Goal: Complete application form

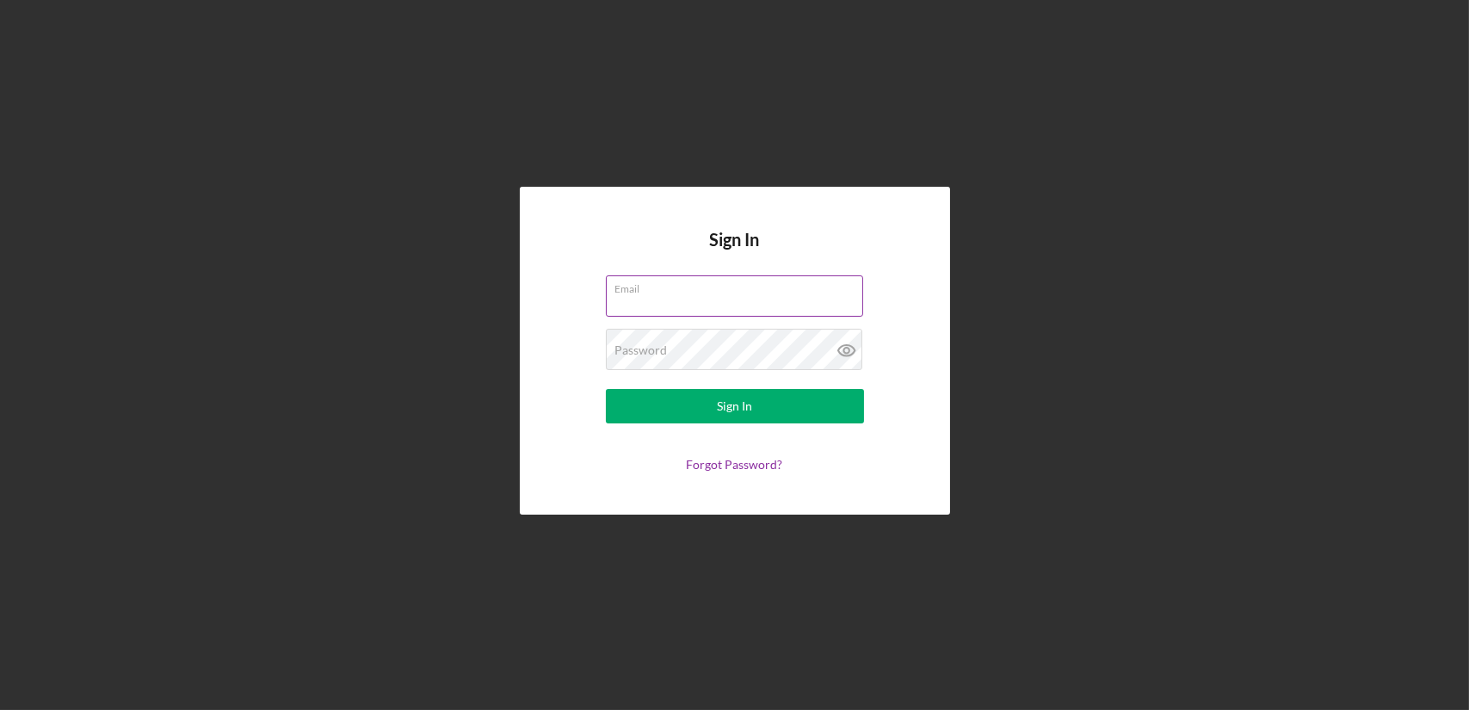
click at [695, 296] on input "Email" at bounding box center [734, 295] width 257 height 41
type input "sacredempressllc@gmail.com"
click at [606, 389] on button "Sign In" at bounding box center [735, 406] width 258 height 34
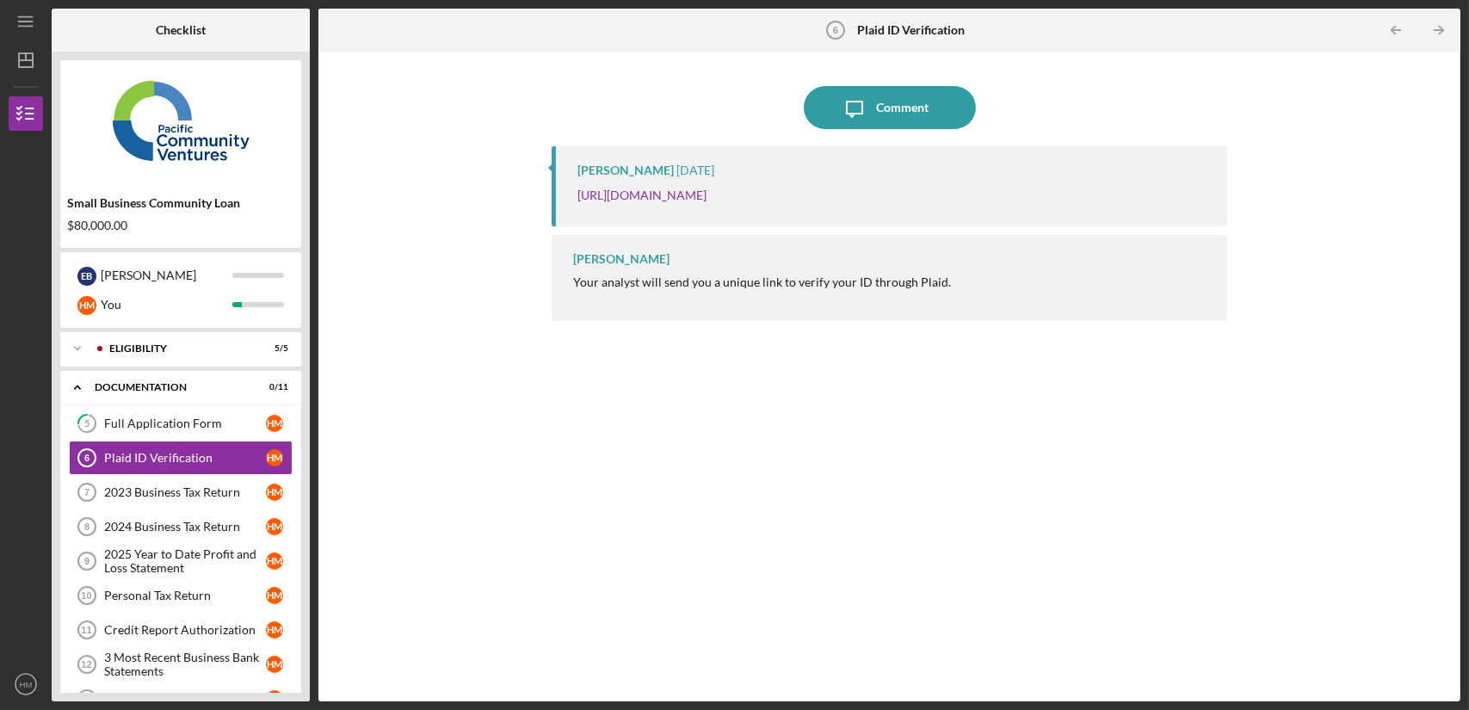
click at [441, 305] on div "Icon/Message Comment Cassandra Cervera 4 weeks ago https://verify.plaid.com/ver…" at bounding box center [889, 376] width 1124 height 632
click at [706, 198] on link "[URL][DOMAIN_NAME]" at bounding box center [641, 195] width 129 height 15
click at [130, 390] on div "Documentation" at bounding box center [187, 387] width 185 height 10
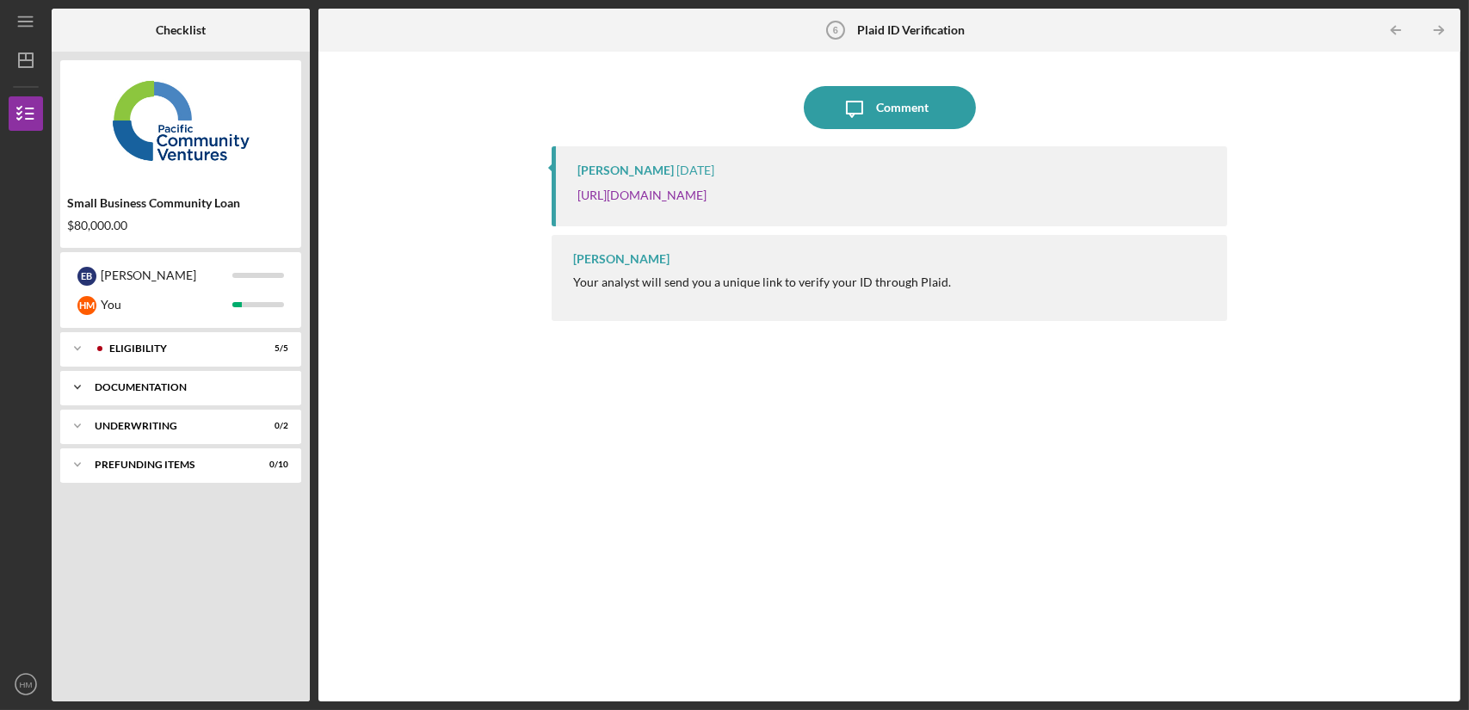
click at [130, 390] on div "Documentation" at bounding box center [187, 387] width 185 height 10
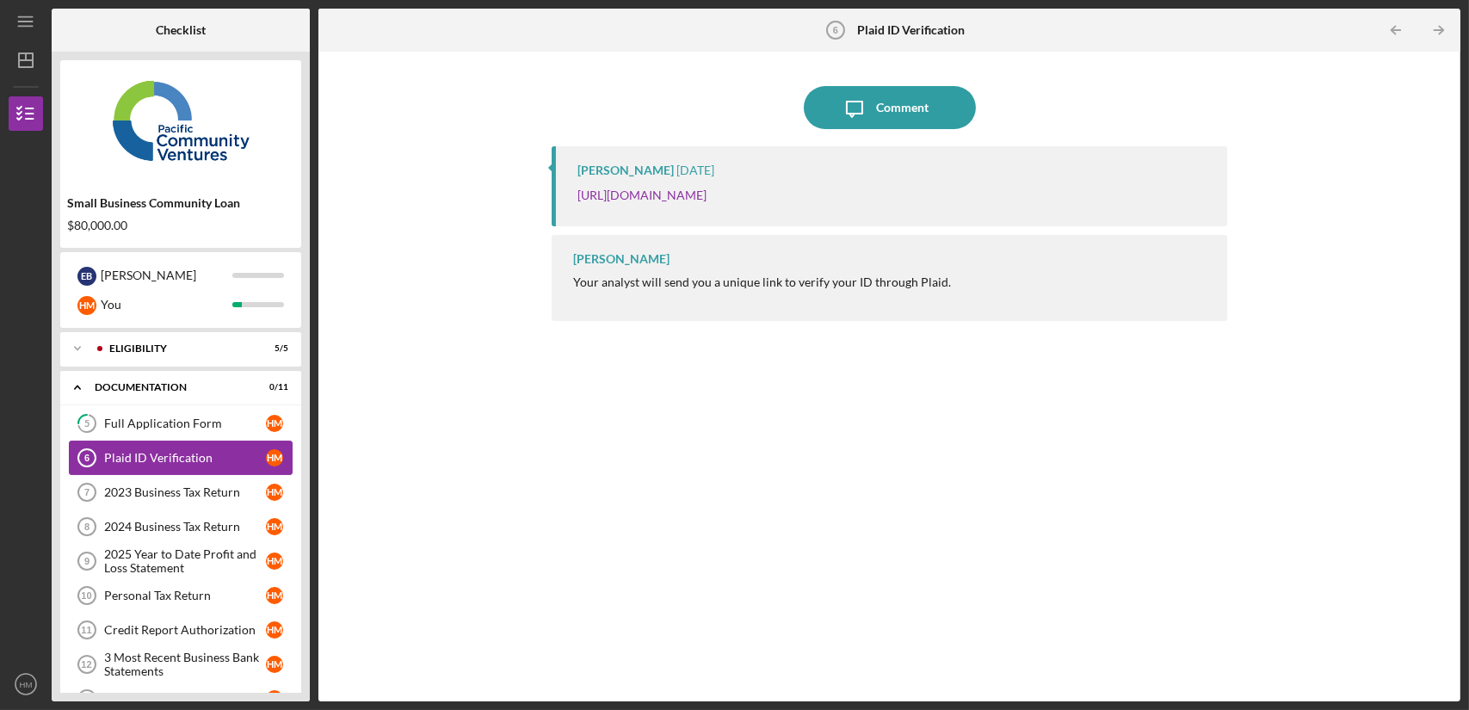
click at [150, 459] on div "Plaid ID Verification" at bounding box center [185, 458] width 162 height 14
click at [156, 426] on div "Full Application Form" at bounding box center [185, 423] width 162 height 14
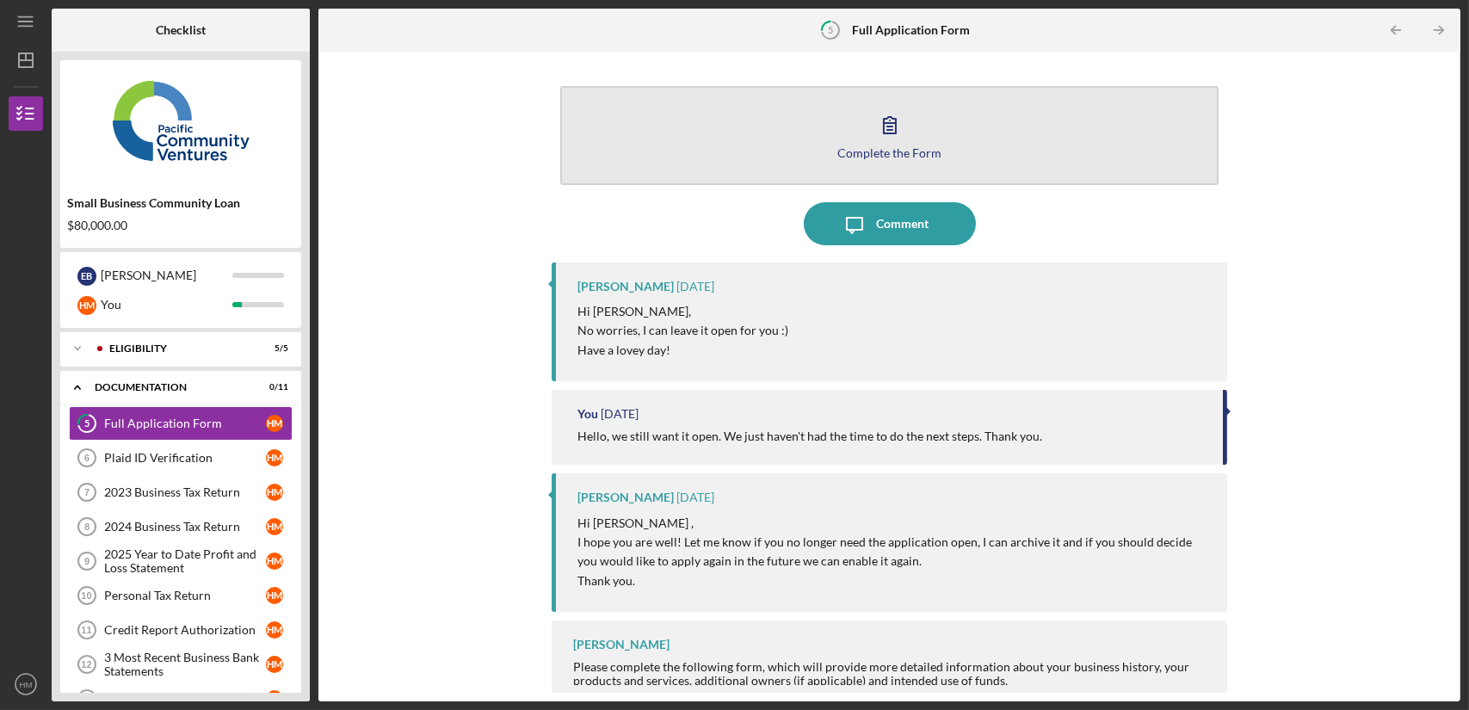
click at [884, 154] on div "Complete the Form" at bounding box center [889, 152] width 104 height 13
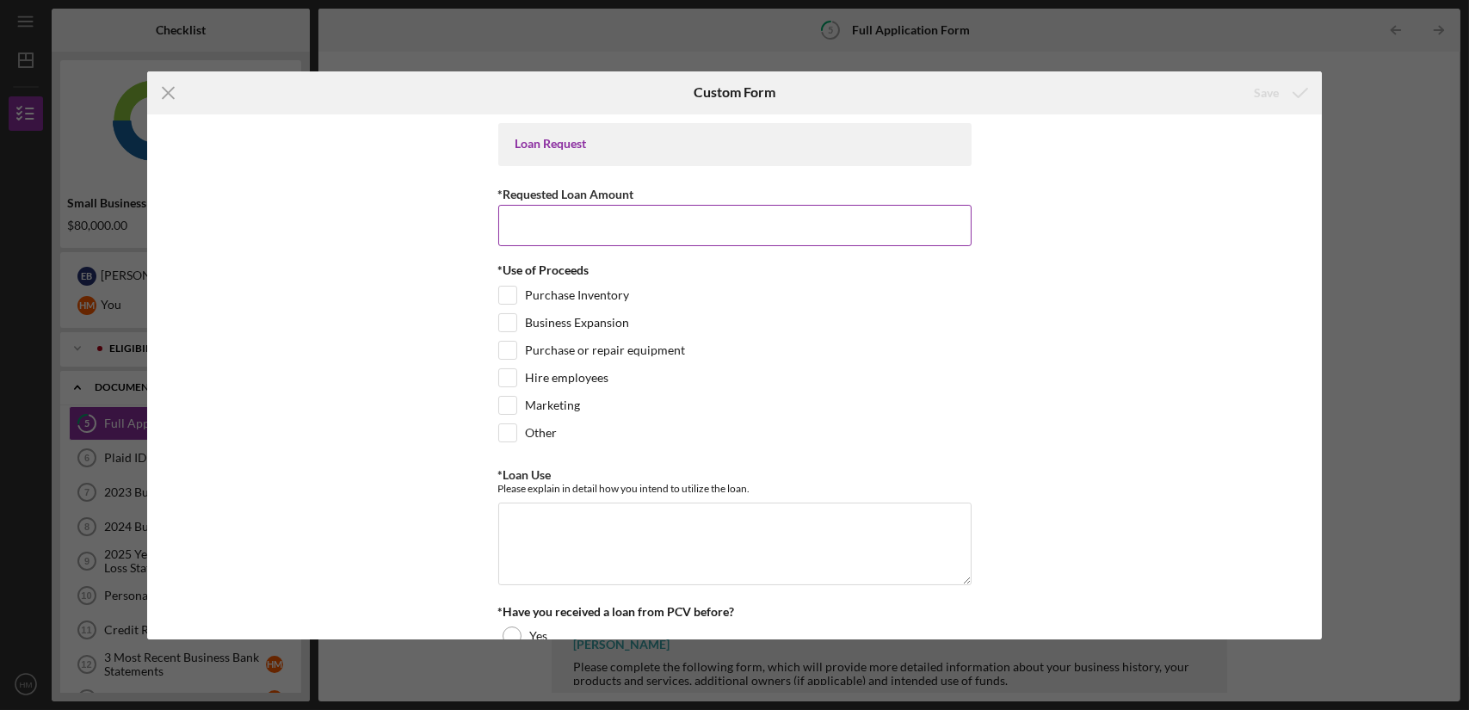
click at [810, 200] on div "*Requested Loan Amount" at bounding box center [734, 194] width 473 height 22
click at [799, 219] on input "*Requested Loan Amount" at bounding box center [734, 225] width 473 height 41
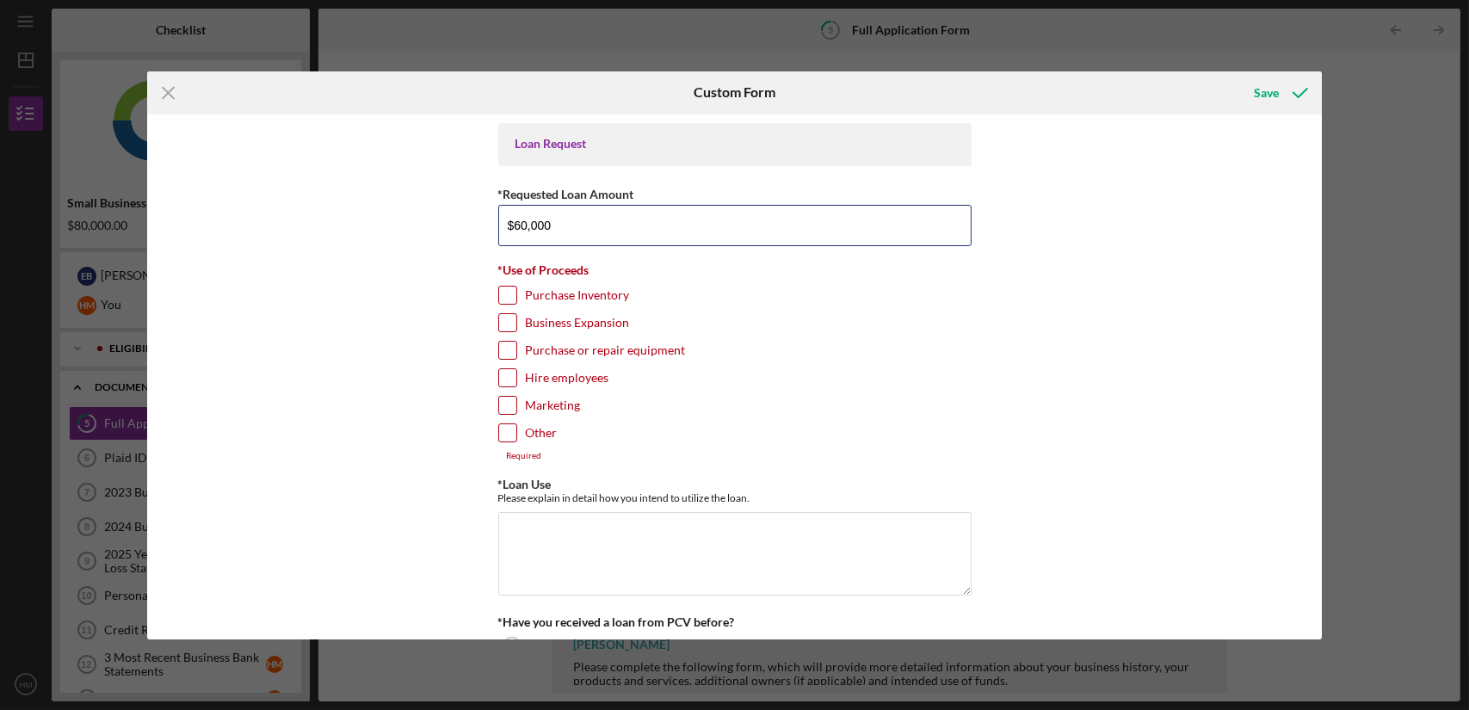
type input "$60,000"
click at [509, 425] on input "Other" at bounding box center [507, 432] width 17 height 17
checkbox input "true"
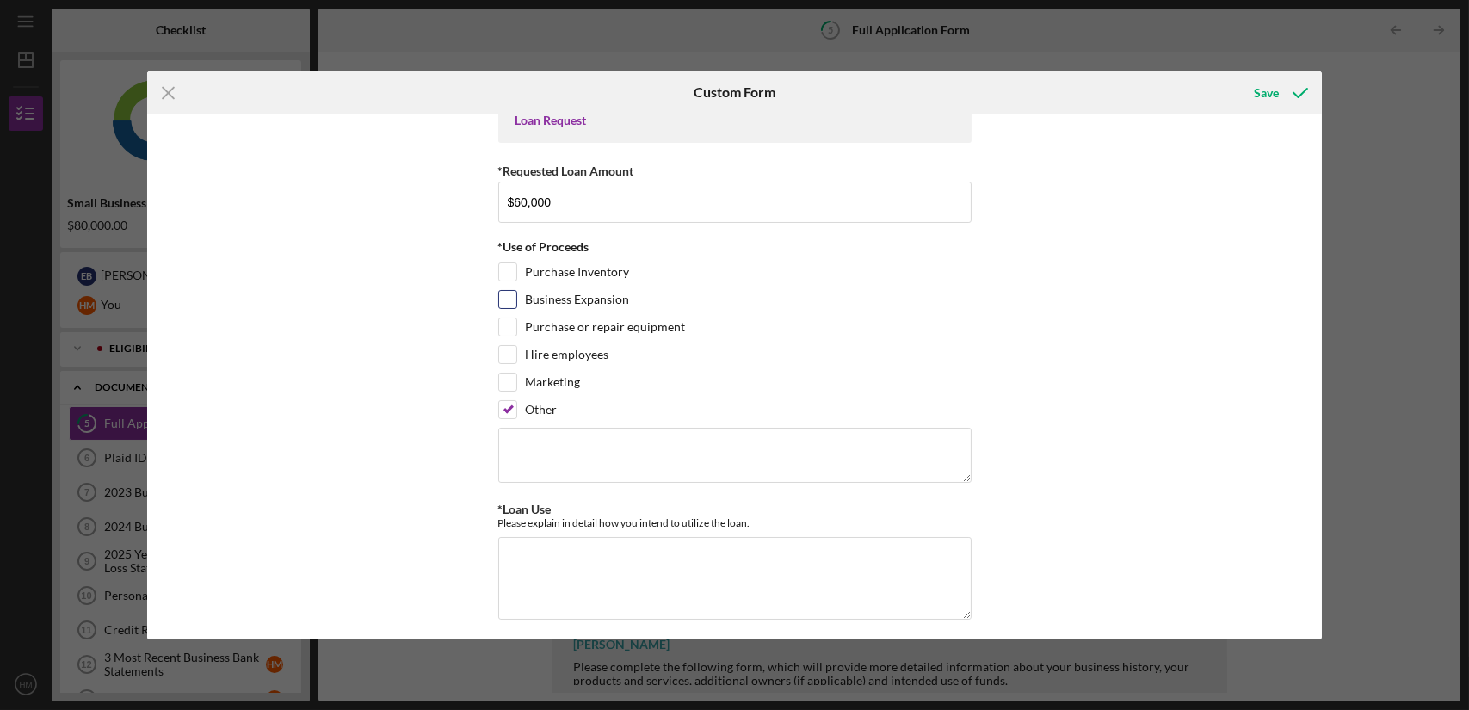
scroll to position [24, 0]
click at [701, 440] on textarea at bounding box center [734, 454] width 473 height 55
type textarea "Working Capital"
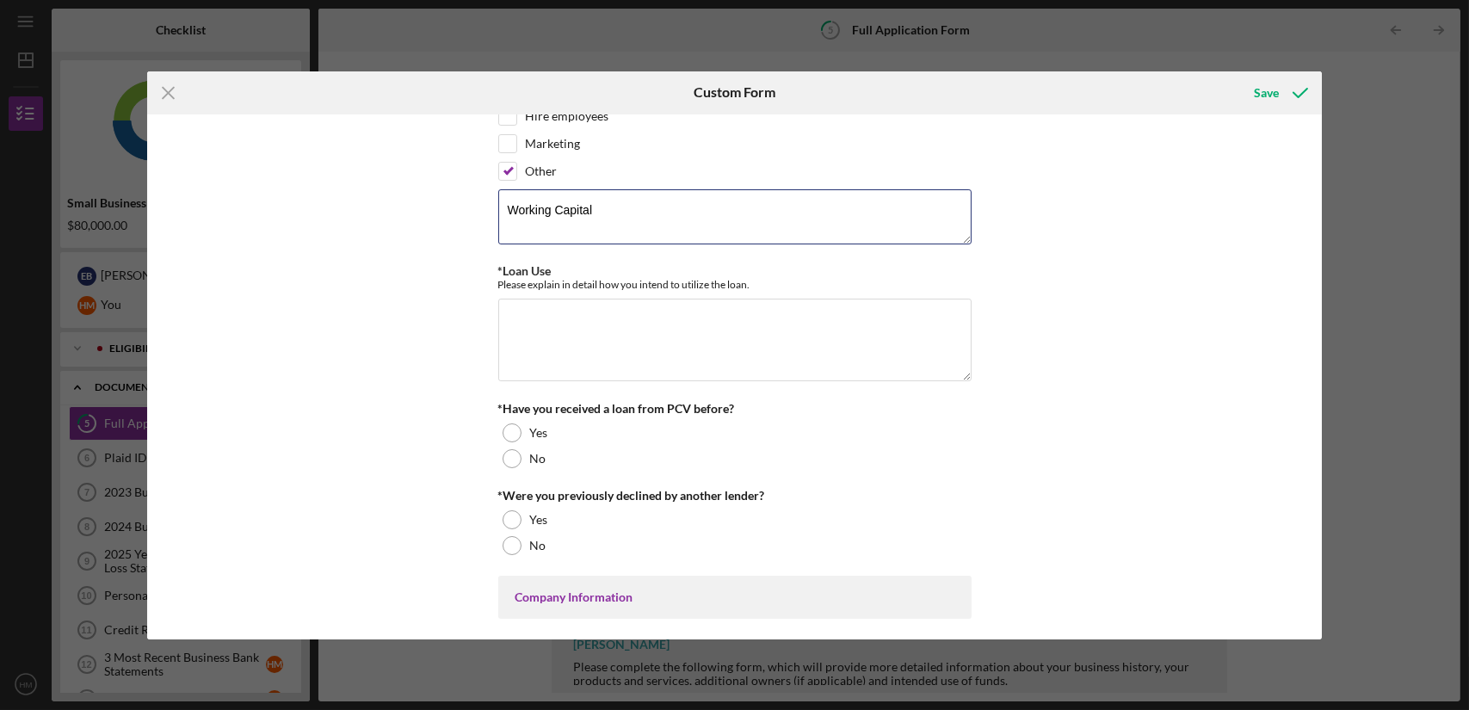
scroll to position [268, 0]
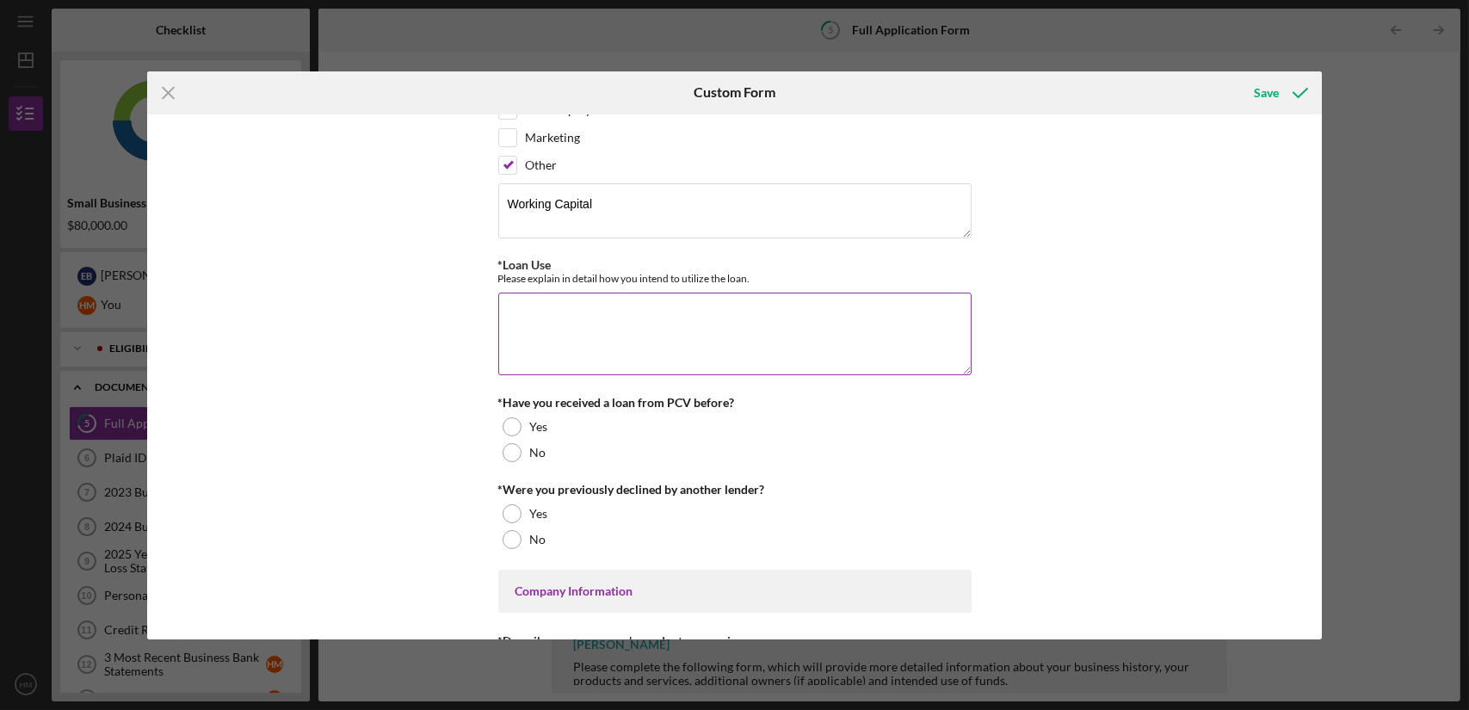
click at [785, 318] on textarea "*Loan Use" at bounding box center [734, 334] width 473 height 83
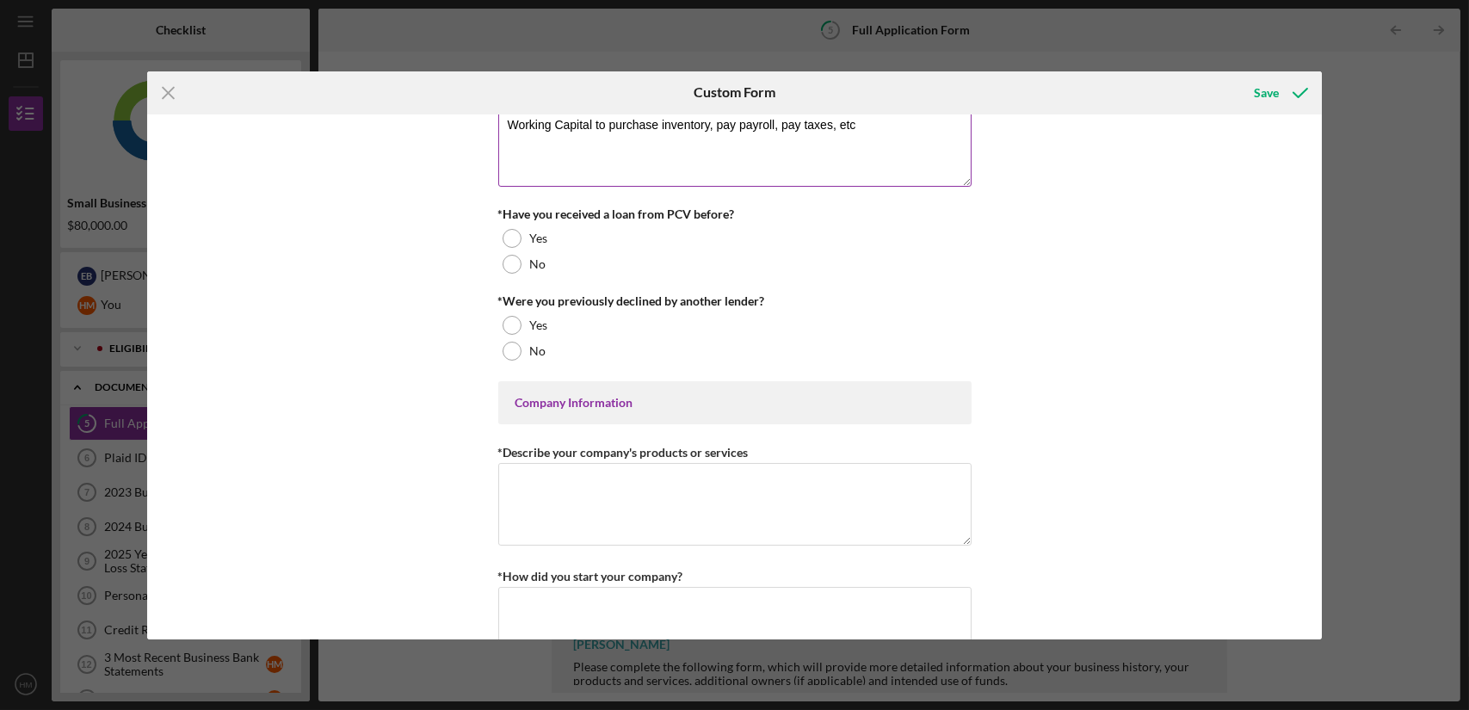
scroll to position [459, 0]
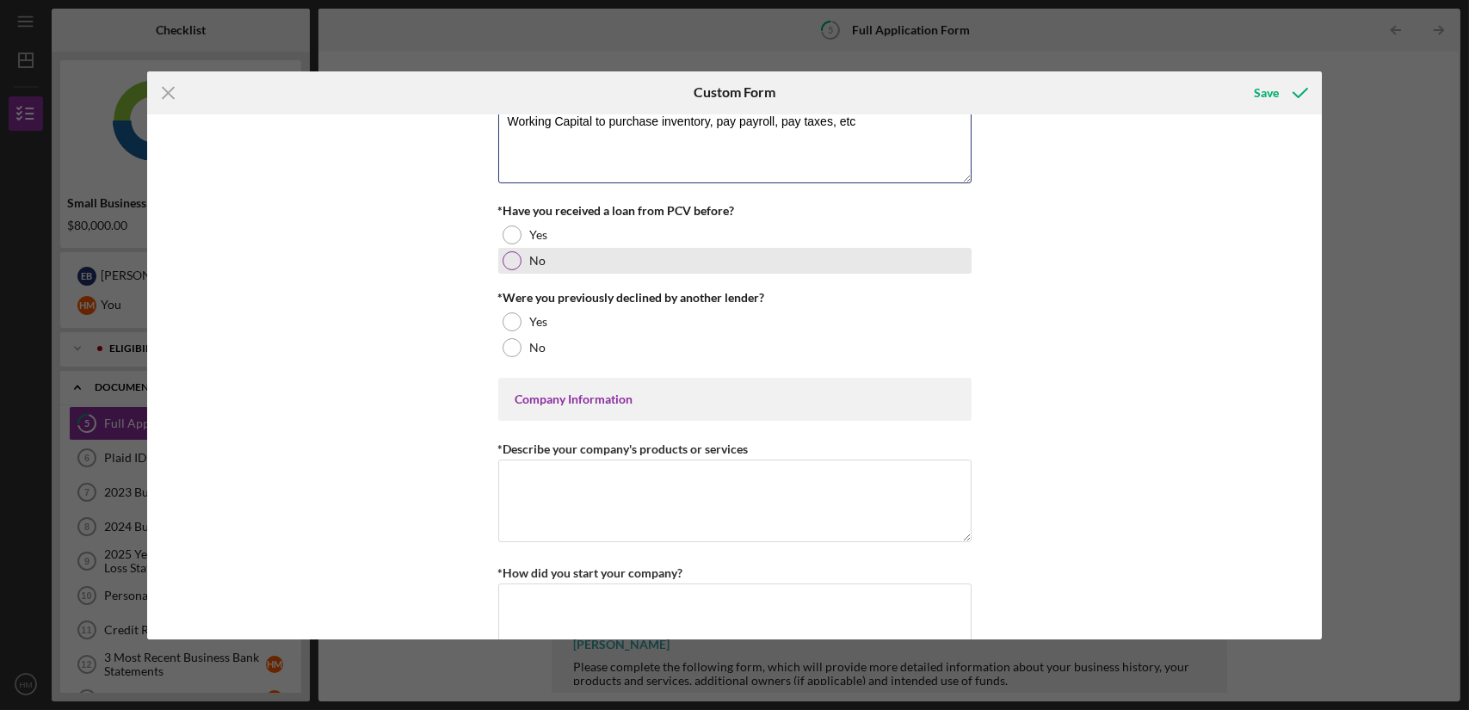
type textarea "Working Capital to purchase inventory, pay payroll, pay taxes, etc"
click at [513, 267] on div "No" at bounding box center [734, 261] width 473 height 26
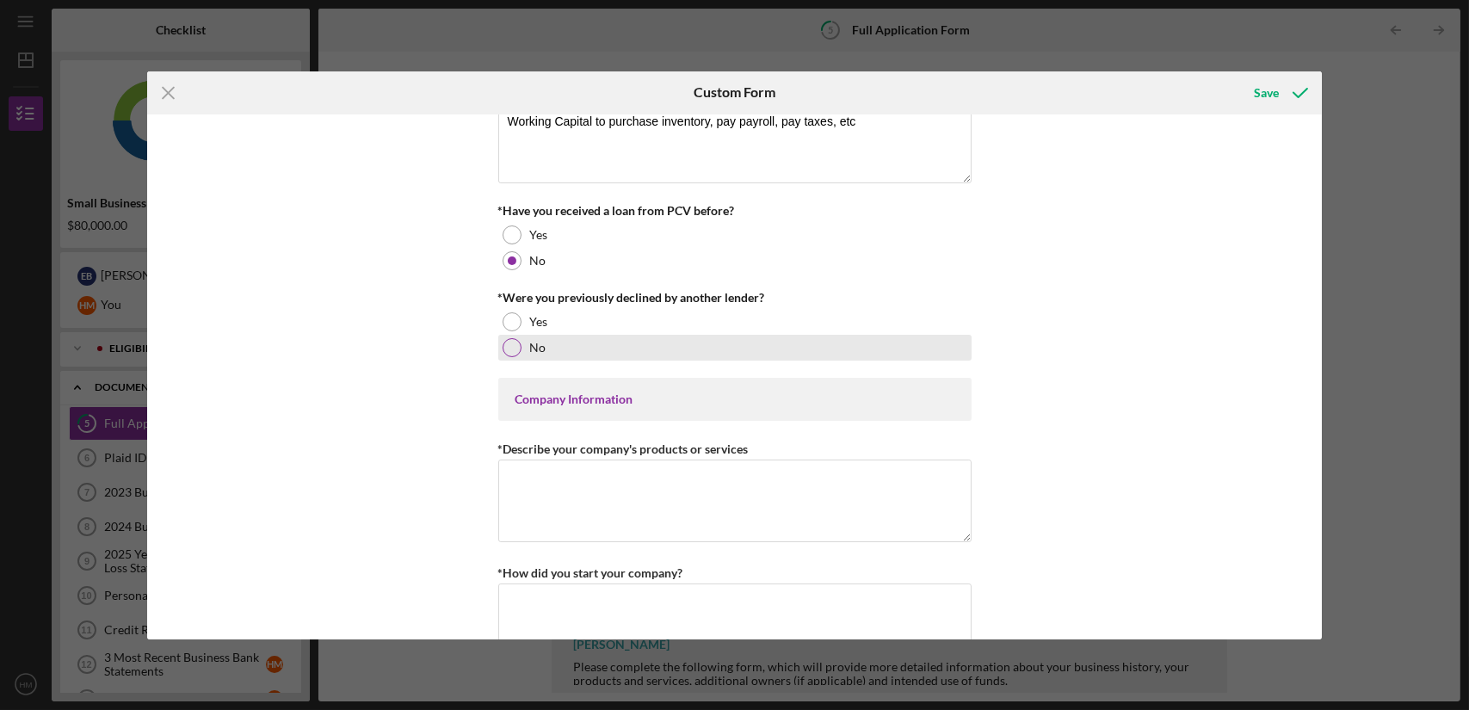
click at [522, 342] on div "No" at bounding box center [734, 348] width 473 height 26
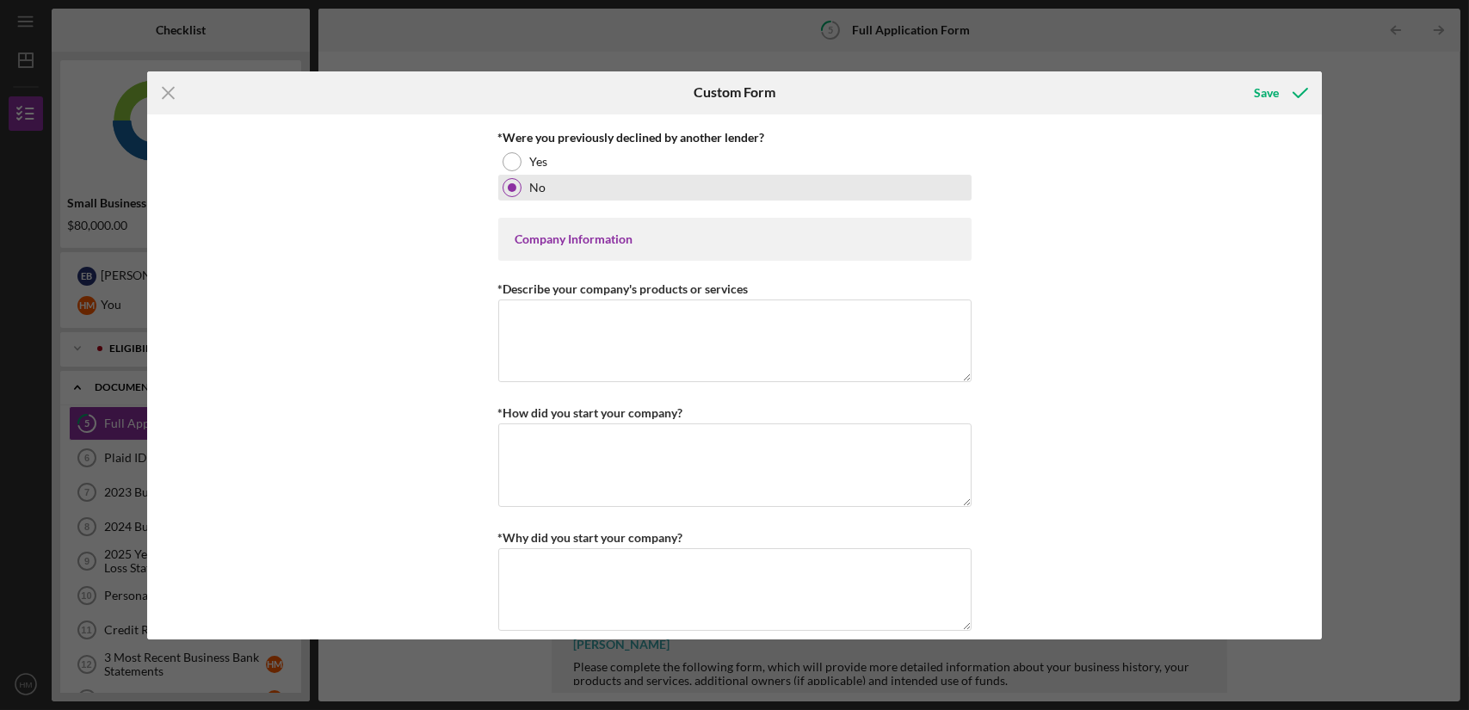
scroll to position [621, 0]
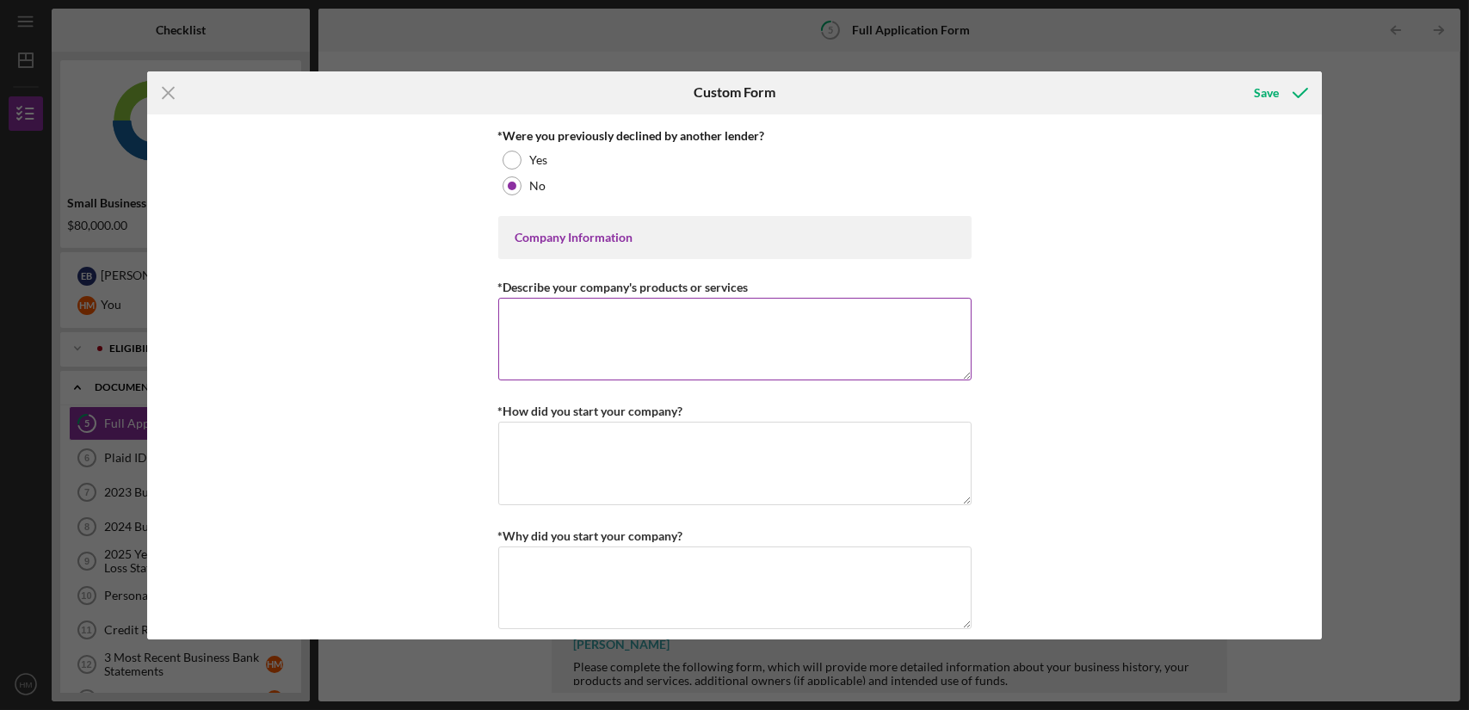
click at [589, 329] on textarea "*Describe your company's products or services" at bounding box center [734, 339] width 473 height 83
click at [881, 317] on textarea "We offer a comfortable community space that provides a unique fusion, specialty…" at bounding box center [734, 339] width 473 height 83
click at [1039, 358] on div "Loan Request *Requested Loan Amount $60,000 *Use of Proceeds Purchase Inventory…" at bounding box center [734, 376] width 1175 height 525
click at [903, 314] on textarea "We offer a comfortable community space that provides a unique fusion cousine, s…" at bounding box center [734, 339] width 473 height 83
drag, startPoint x: 903, startPoint y: 314, endPoint x: 1117, endPoint y: 200, distance: 241.7
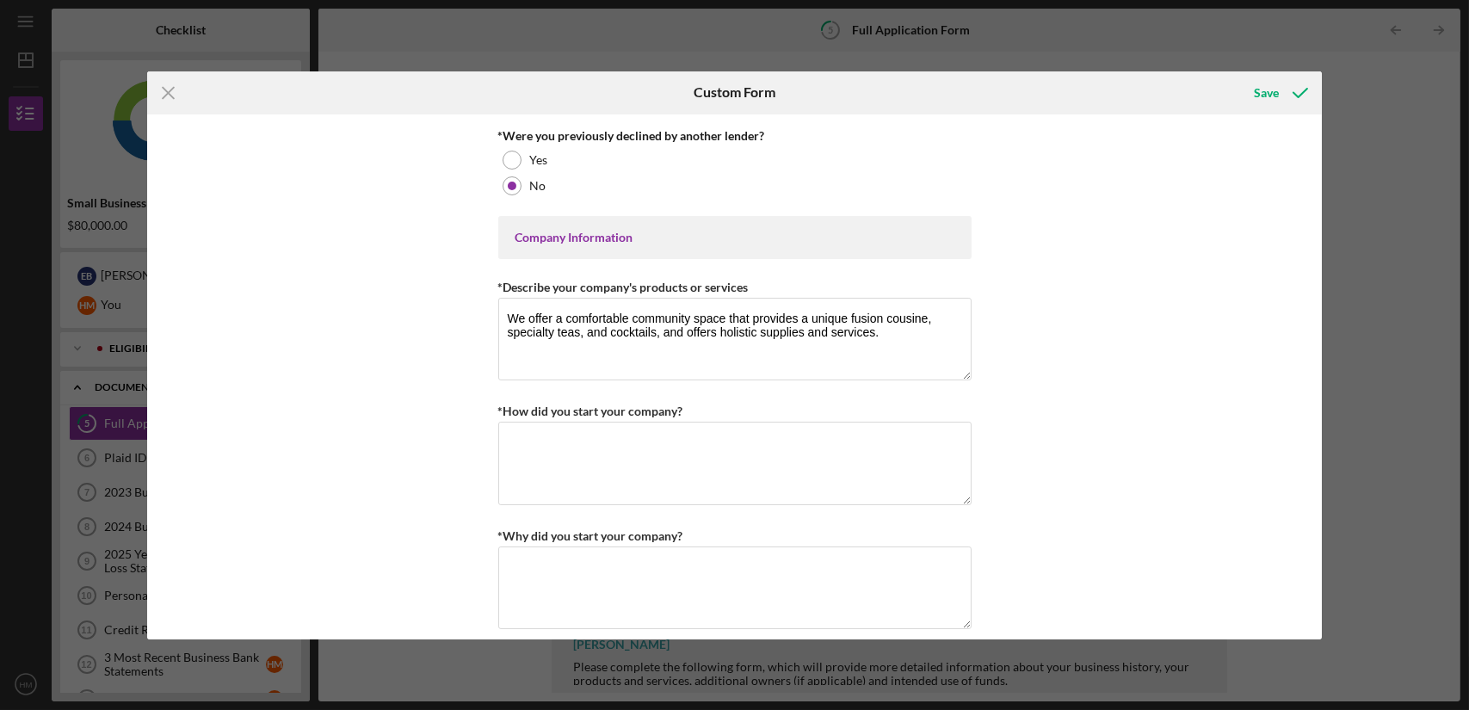
click at [1117, 200] on div "Loan Request *Requested Loan Amount $60,000 *Use of Proceeds Purchase Inventory…" at bounding box center [734, 376] width 1175 height 525
click at [936, 314] on textarea "We offer a comfortable community space that provides a unique fusion cousine, s…" at bounding box center [734, 339] width 473 height 83
type textarea "We offer a comfortable community space that provides a unique fusion cuisine, s…"
click at [1191, 252] on div "Loan Request *Requested Loan Amount $60,000 *Use of Proceeds Purchase Inventory…" at bounding box center [734, 376] width 1175 height 525
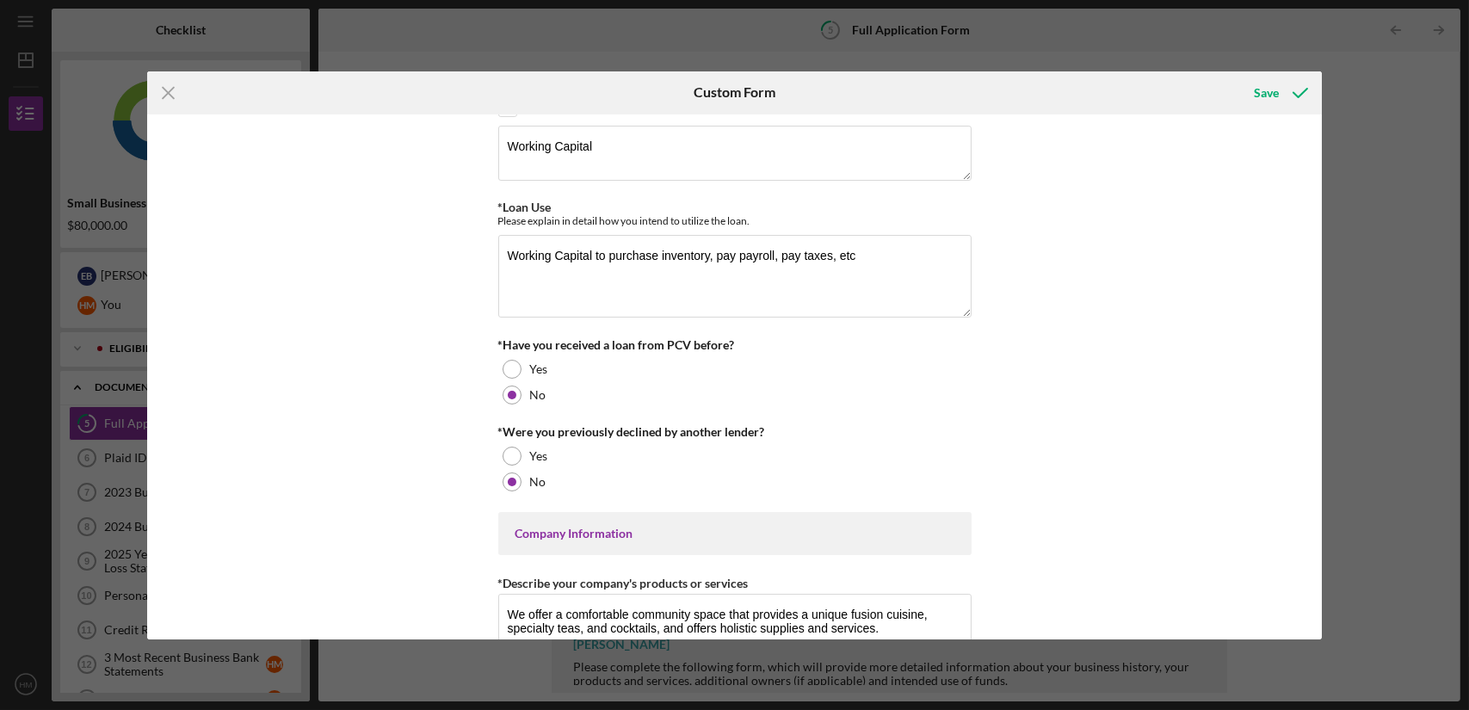
scroll to position [330, 0]
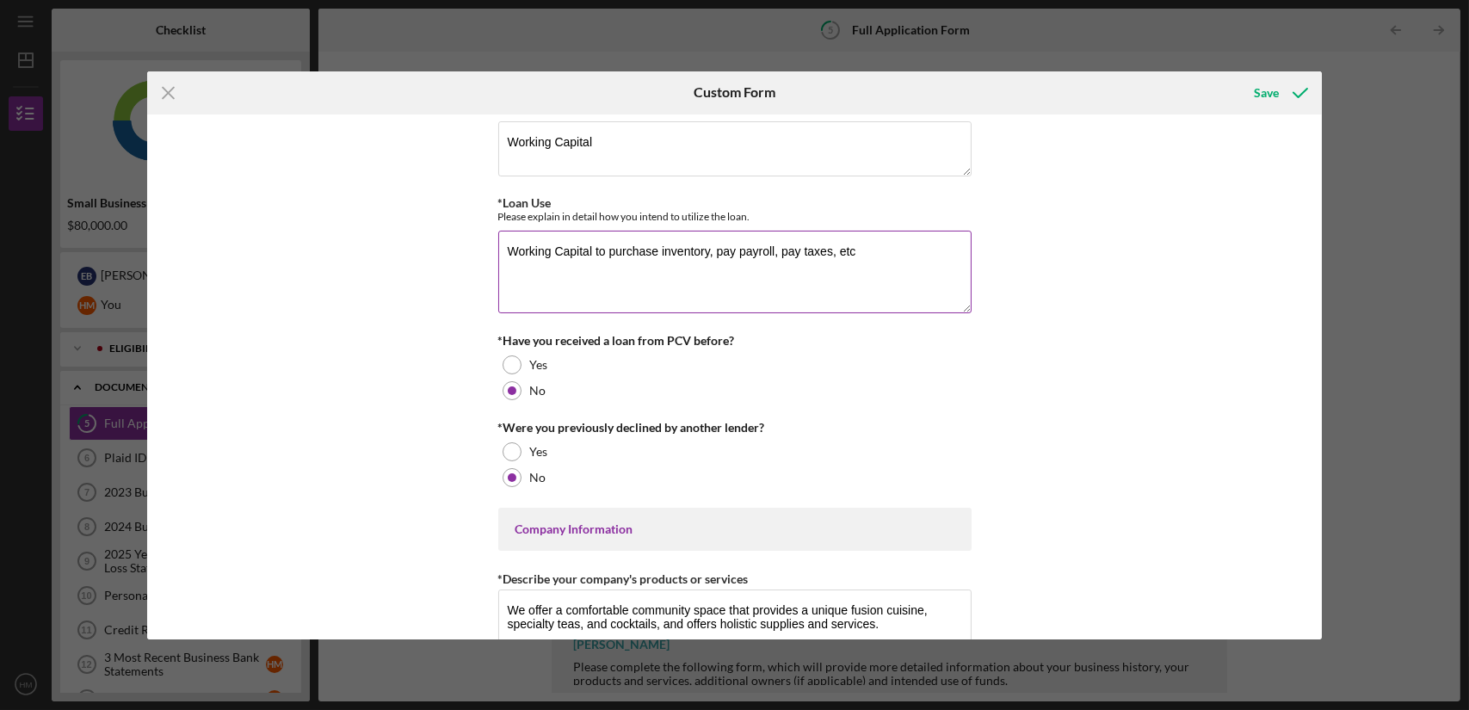
click at [945, 275] on textarea "Working Capital to purchase inventory, pay payroll, pay taxes, etc" at bounding box center [734, 272] width 473 height 83
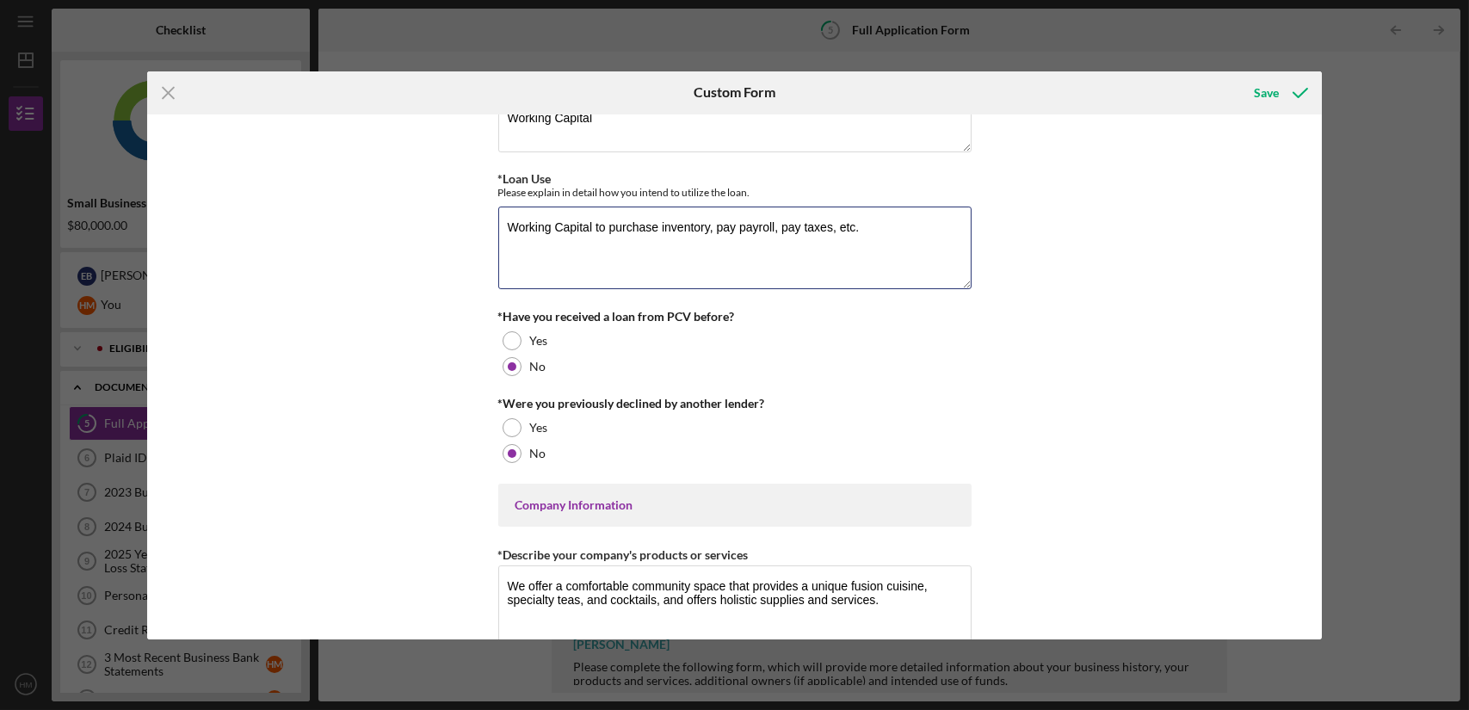
scroll to position [361, 0]
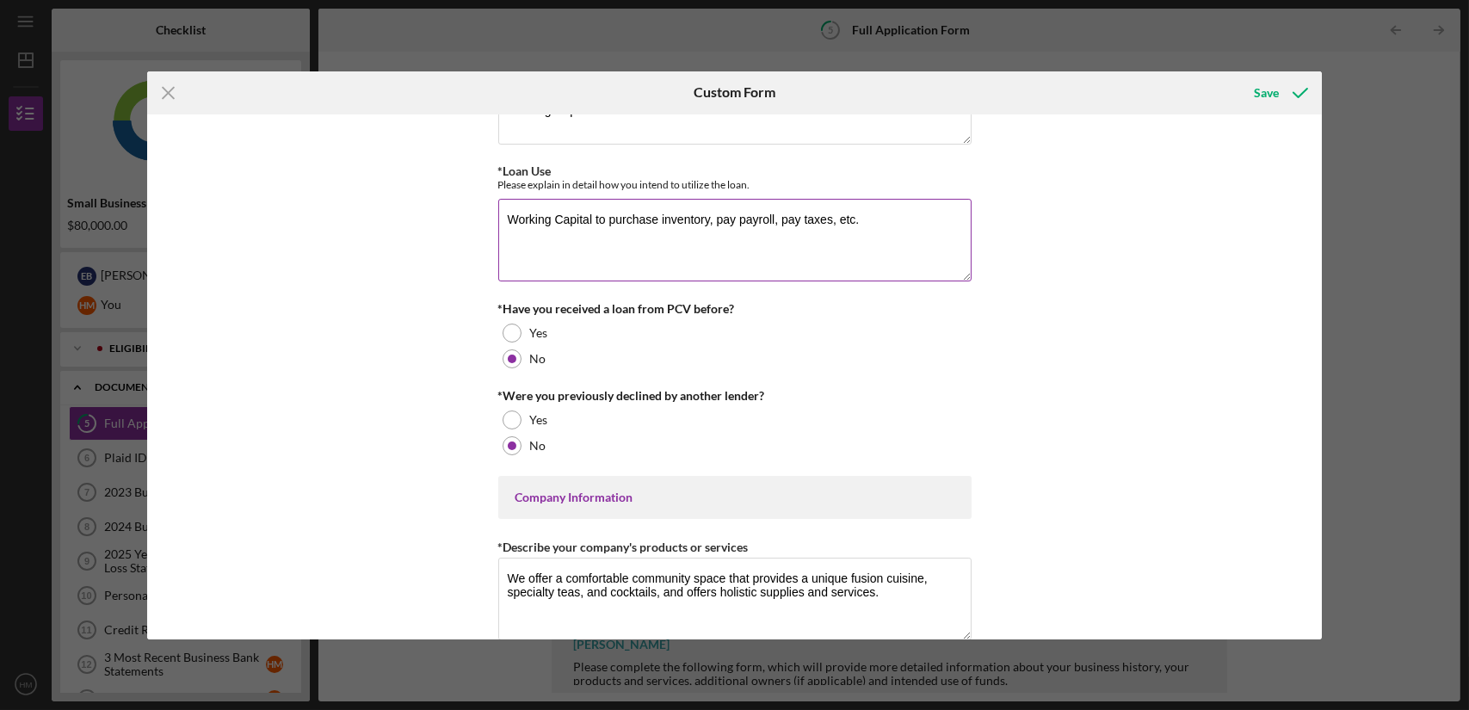
click at [800, 218] on textarea "Working Capital to purchase inventory, pay payroll, pay taxes, etc." at bounding box center [734, 240] width 473 height 83
type textarea "Working Capital to purchase inventory, pay payroll, pay taxes, etc."
click at [1050, 340] on div "Loan Request *Requested Loan Amount $60,000 *Use of Proceeds Purchase Inventory…" at bounding box center [734, 376] width 1175 height 525
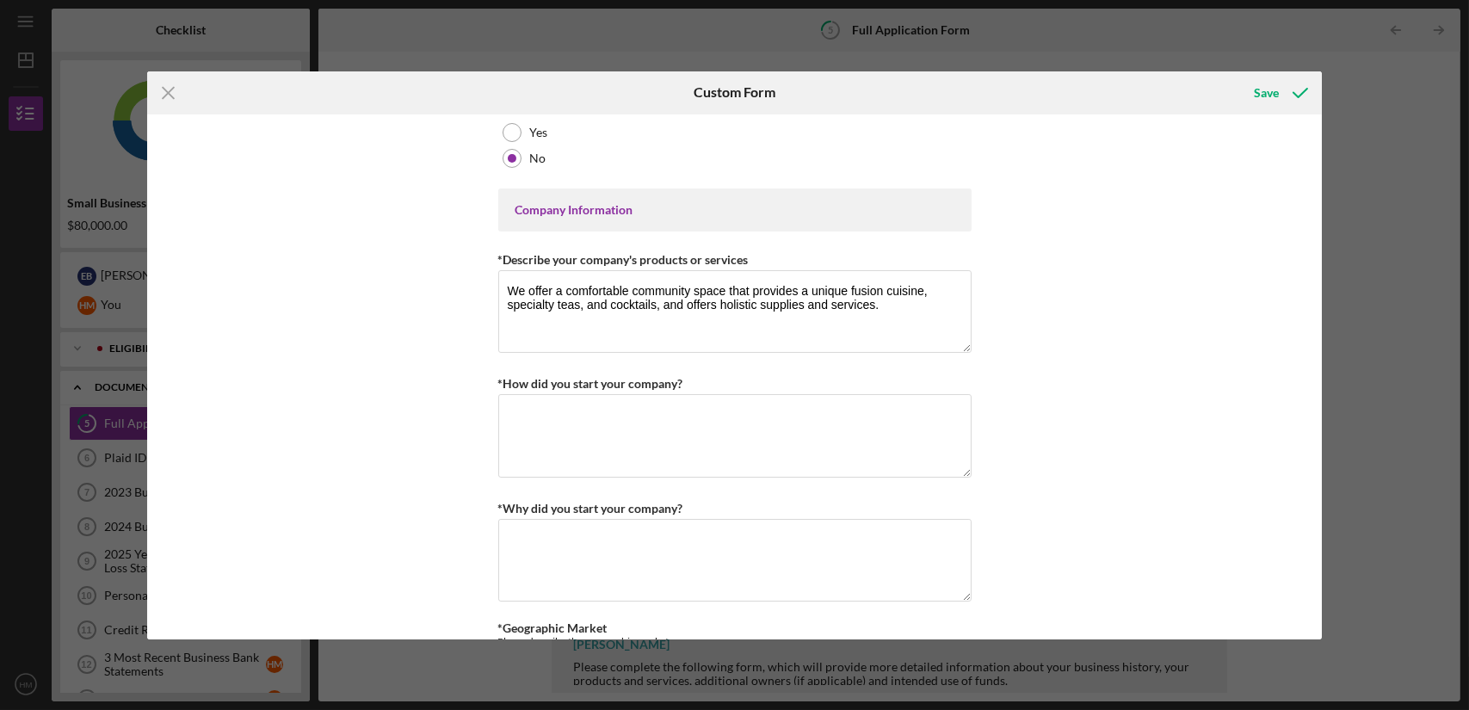
scroll to position [668, 0]
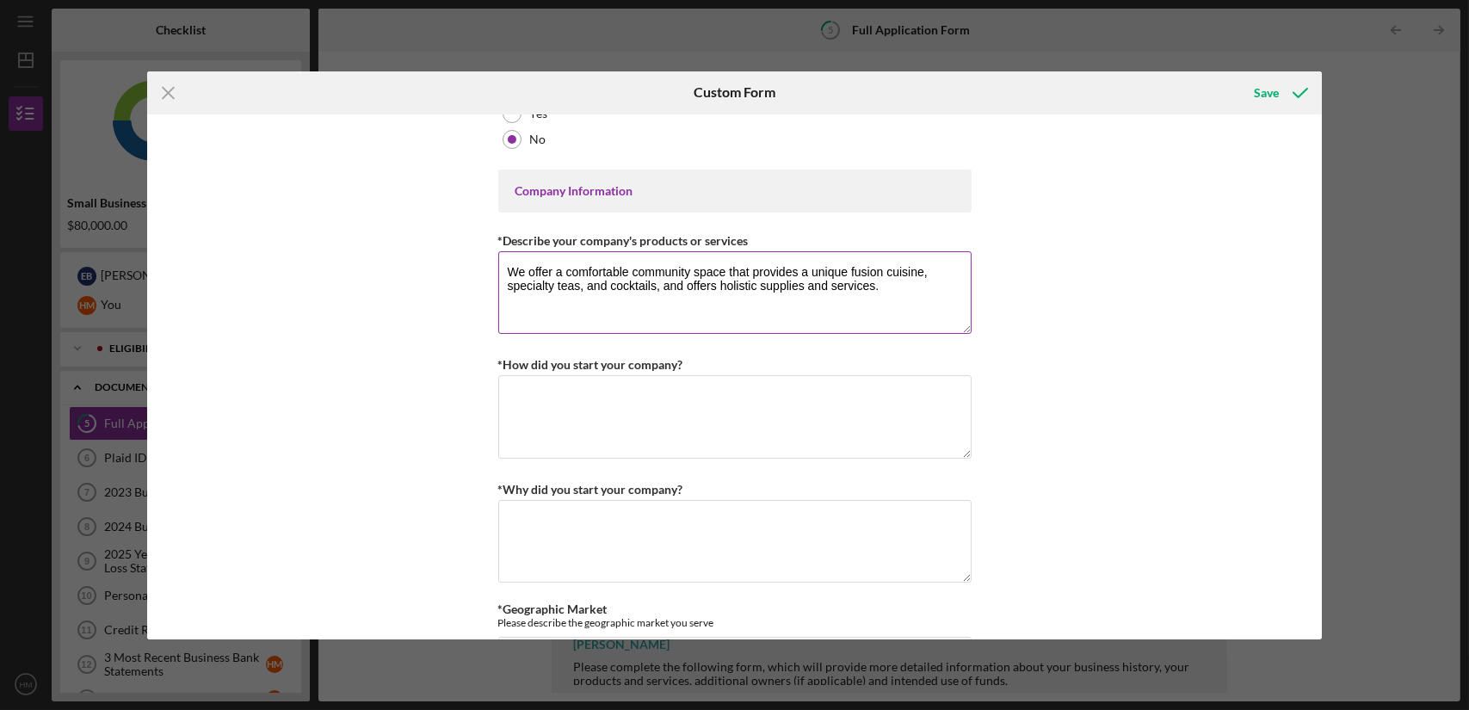
click at [662, 283] on textarea "We offer a comfortable community space that provides a unique fusion cuisine, s…" at bounding box center [734, 292] width 473 height 83
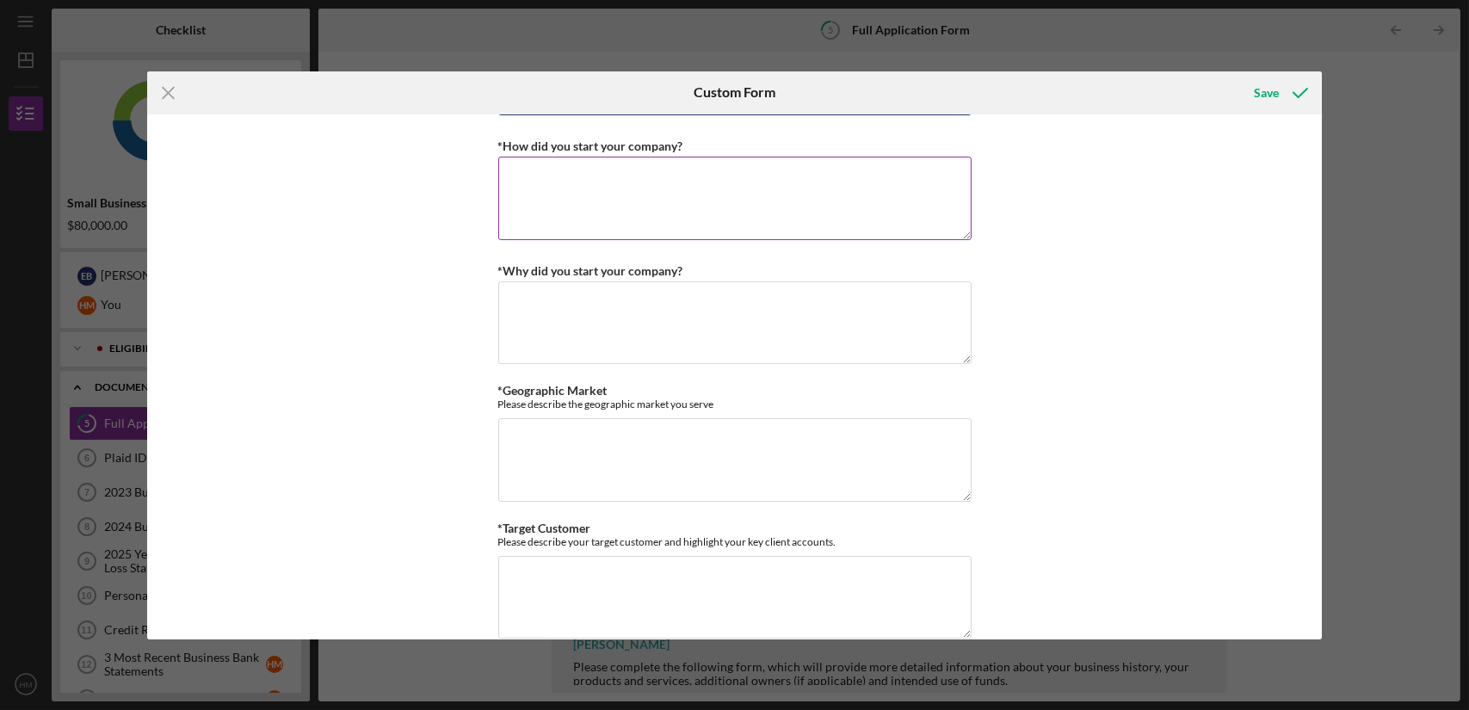
scroll to position [896, 0]
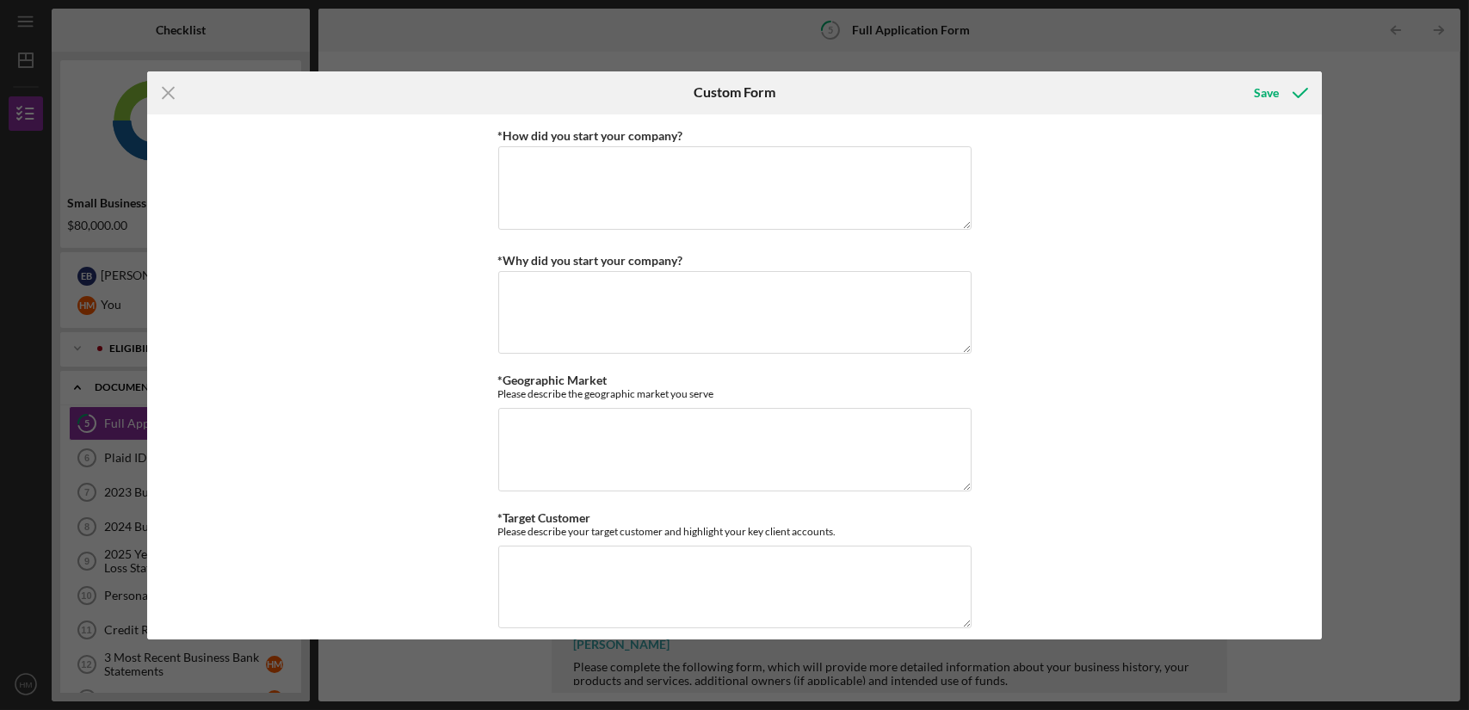
type textarea "We offer a comfortable community space that provides a unique fusion cuisine, s…"
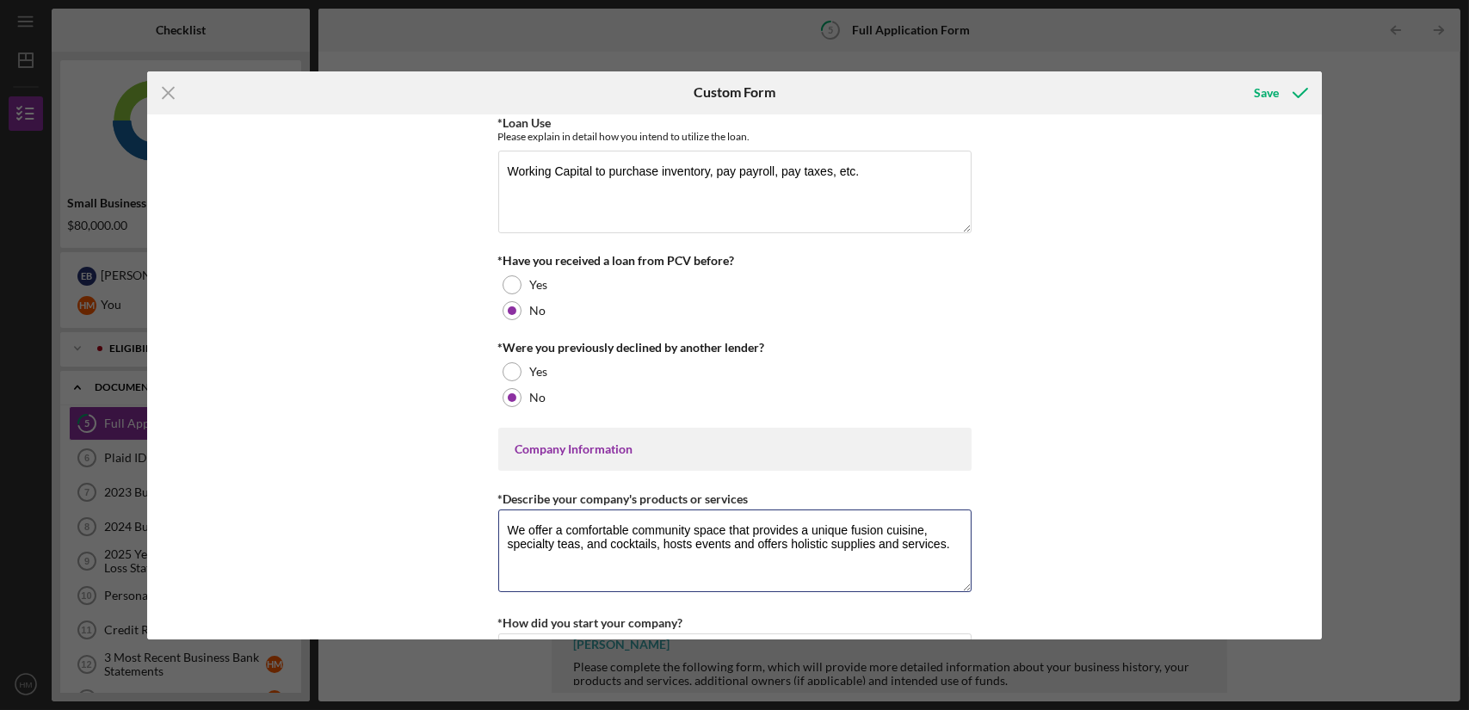
scroll to position [397, 0]
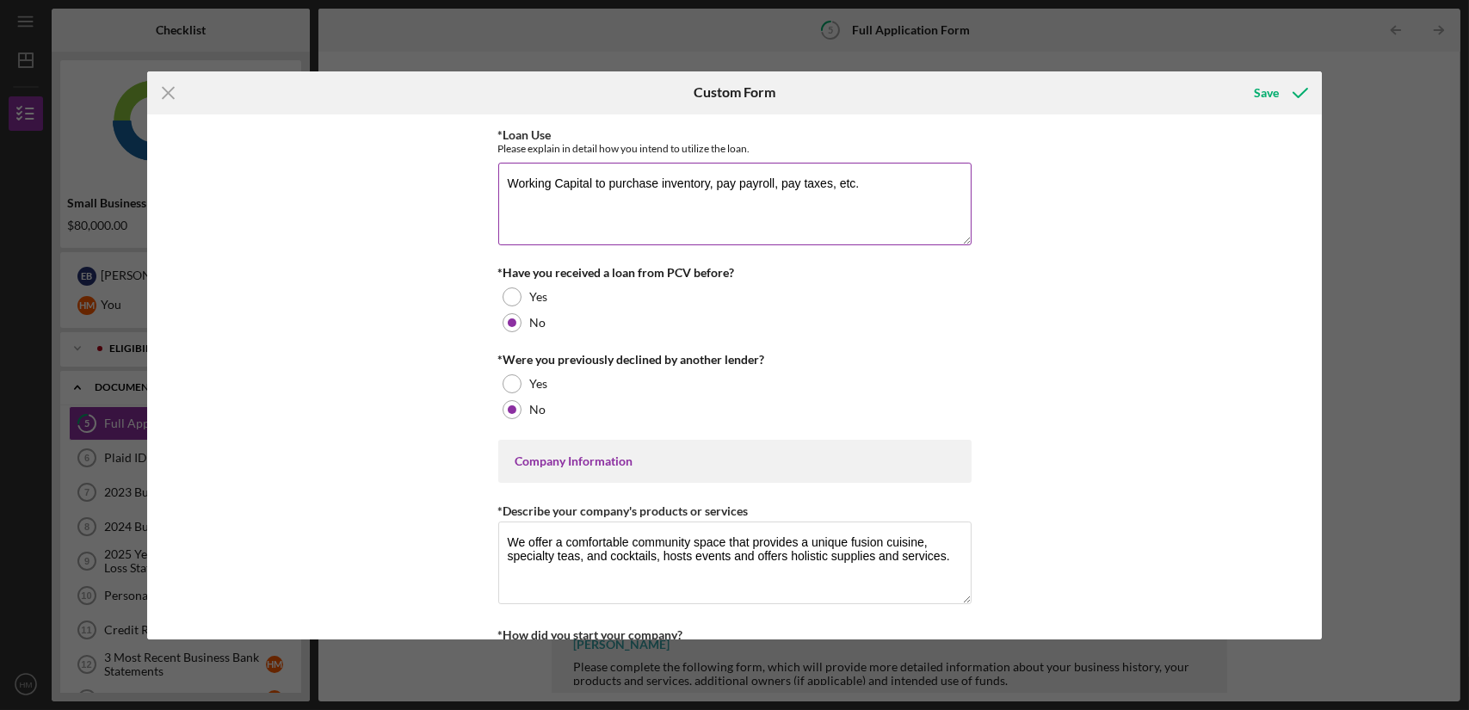
click at [934, 189] on textarea "Working Capital to purchase inventory, pay payroll, pay taxes, etc." at bounding box center [734, 204] width 473 height 83
click at [705, 176] on textarea "Working Capital to purchase inventory, pay payroll, pay taxes, and manage overh…" at bounding box center [734, 204] width 473 height 83
click at [515, 181] on textarea "Working Capital to purchase inventory, pay payroll, pay taxes, and manage overh…" at bounding box center [734, 204] width 473 height 83
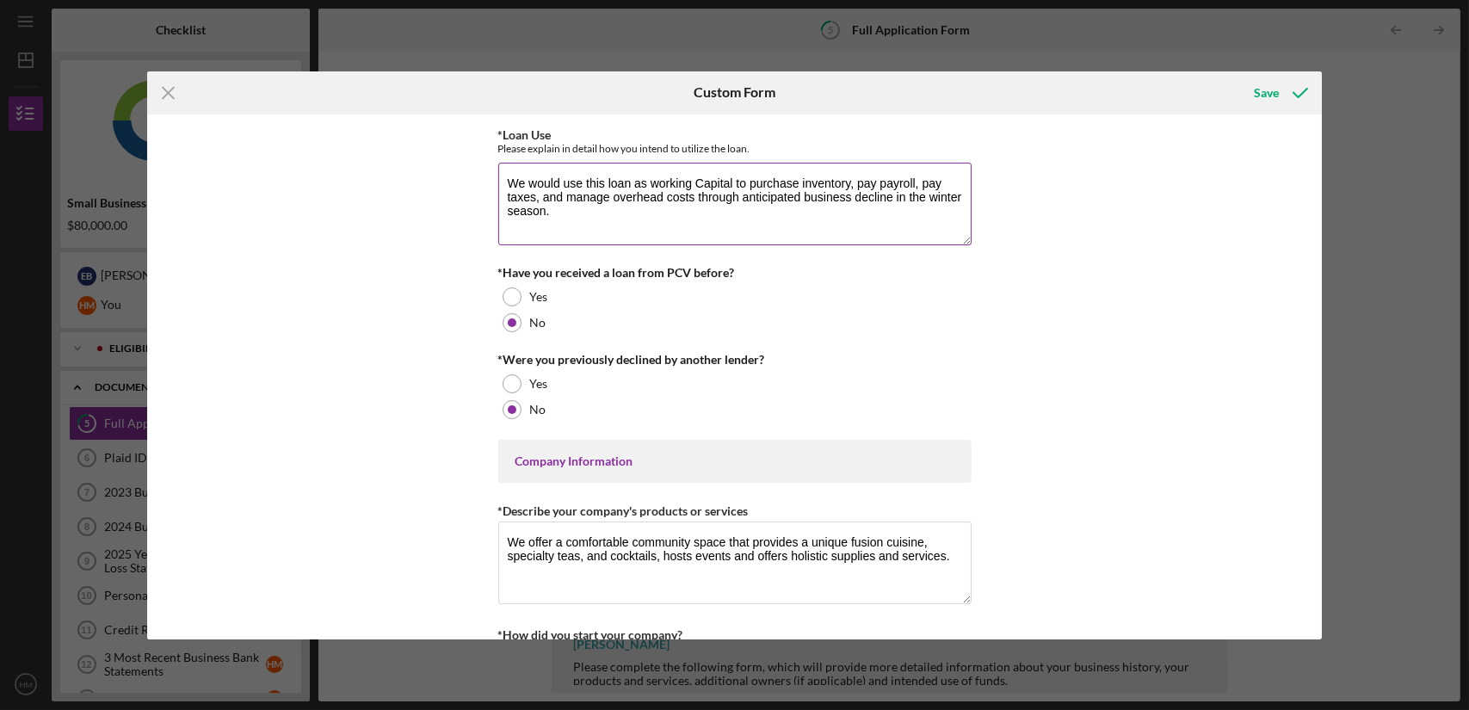
click at [709, 173] on textarea "We would use this loan as working Capital to purchase inventory, pay payroll, p…" at bounding box center [734, 204] width 473 height 83
click at [744, 204] on textarea "We would use this loan as working capital to purchase inventory, pay payroll, p…" at bounding box center [734, 204] width 473 height 83
click at [922, 197] on textarea "We would use this loan as working capital to purchase inventory, pay payroll, p…" at bounding box center [734, 204] width 473 height 83
click at [912, 218] on textarea "We would use this loan as working capital to purchase inventory, pay payroll, p…" at bounding box center [734, 204] width 473 height 83
click at [632, 212] on textarea "We would use this loan as working capital to purchase inventory, pay payroll, p…" at bounding box center [734, 204] width 473 height 83
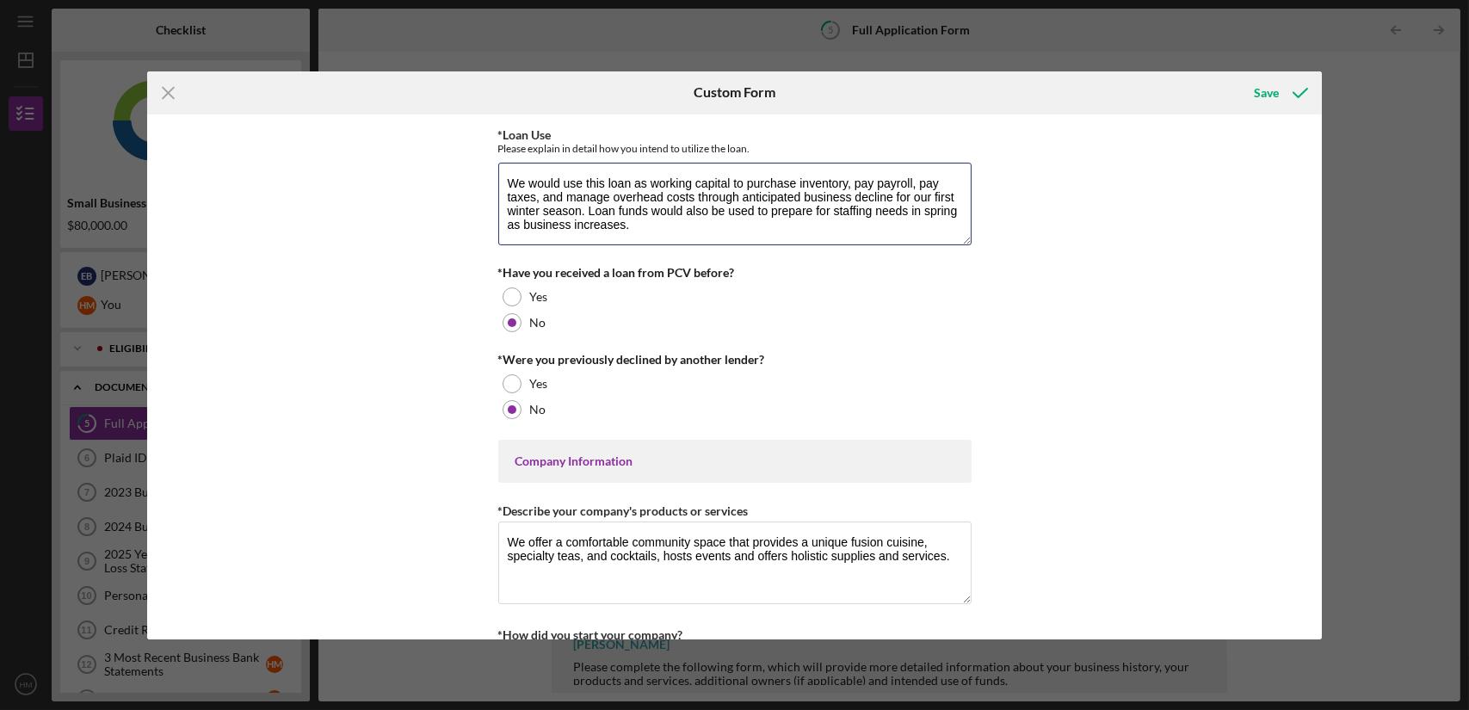
type textarea "We would use this loan as working capital to purchase inventory, pay payroll, p…"
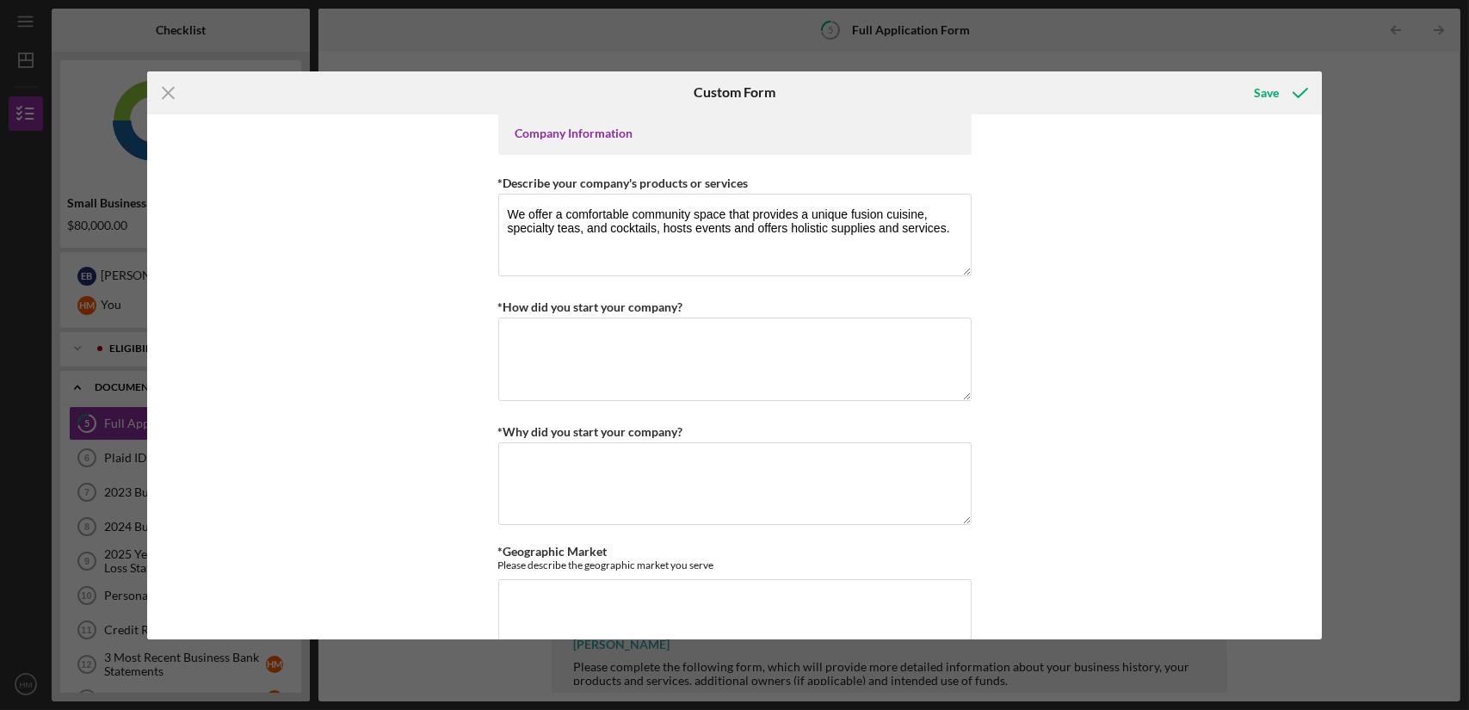
scroll to position [719, 0]
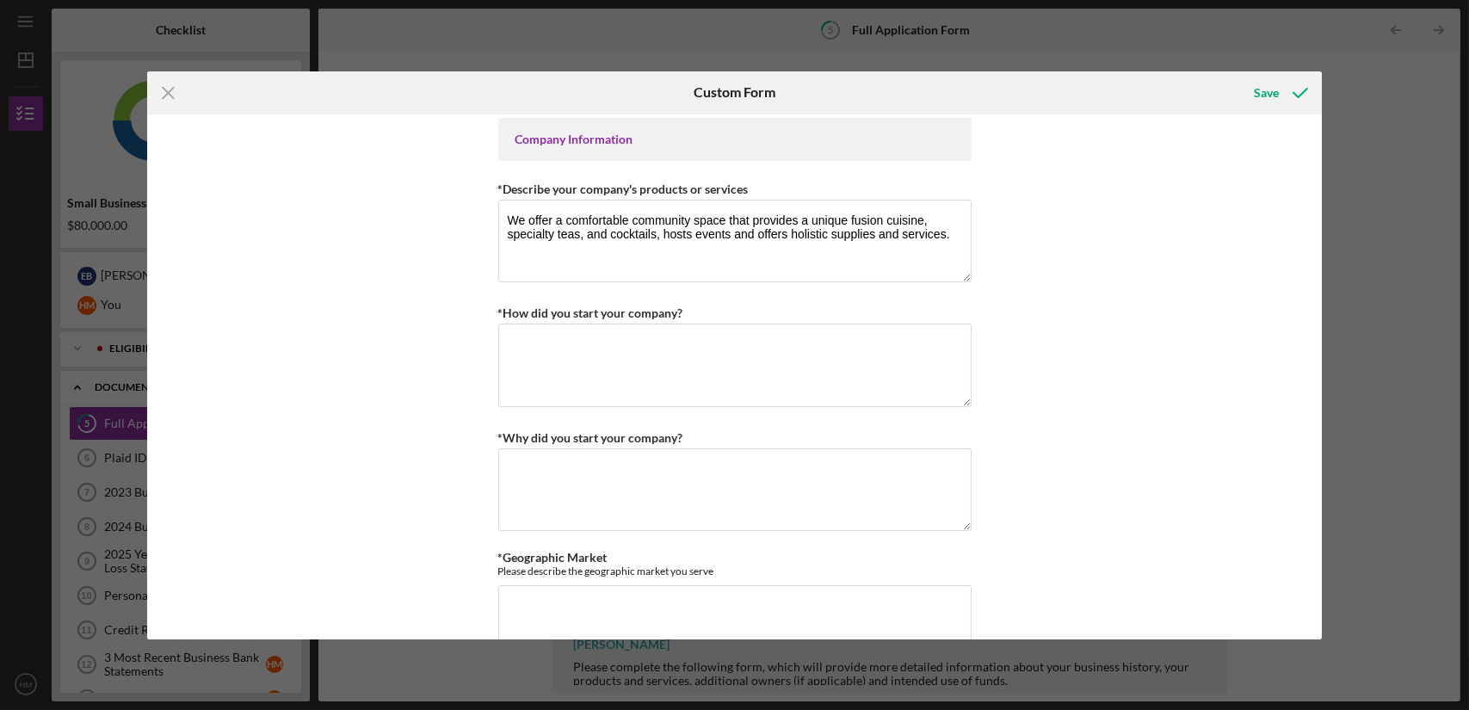
click at [1218, 321] on div "Loan Request *Requested Loan Amount $60,000 *Use of Proceeds Purchase Inventory…" at bounding box center [734, 376] width 1175 height 525
click at [693, 234] on textarea "We offer a comfortable community space that provides a unique fusion cuisine, s…" at bounding box center [734, 241] width 473 height 83
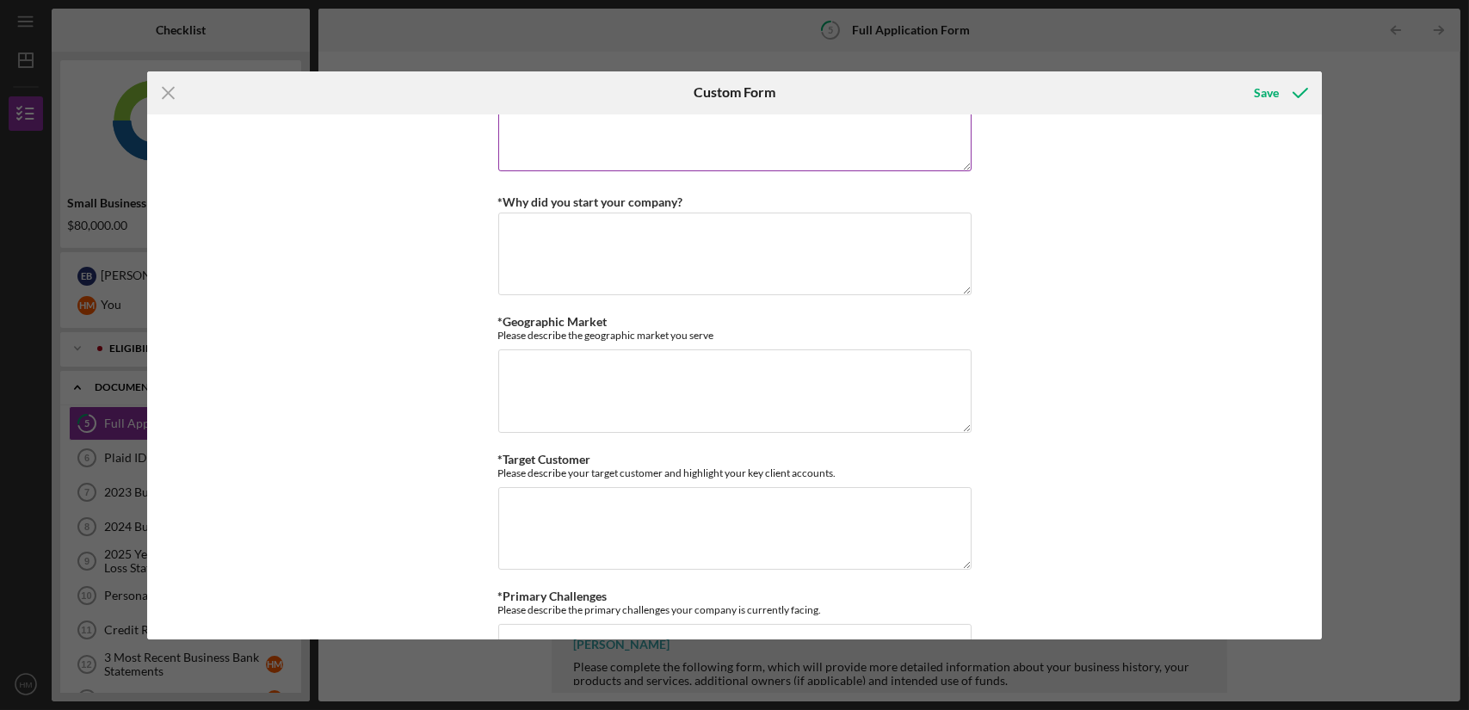
scroll to position [953, 0]
type textarea "We offer a comfortable community space that provides a unique fusion cuisine, s…"
